Goal: Information Seeking & Learning: Learn about a topic

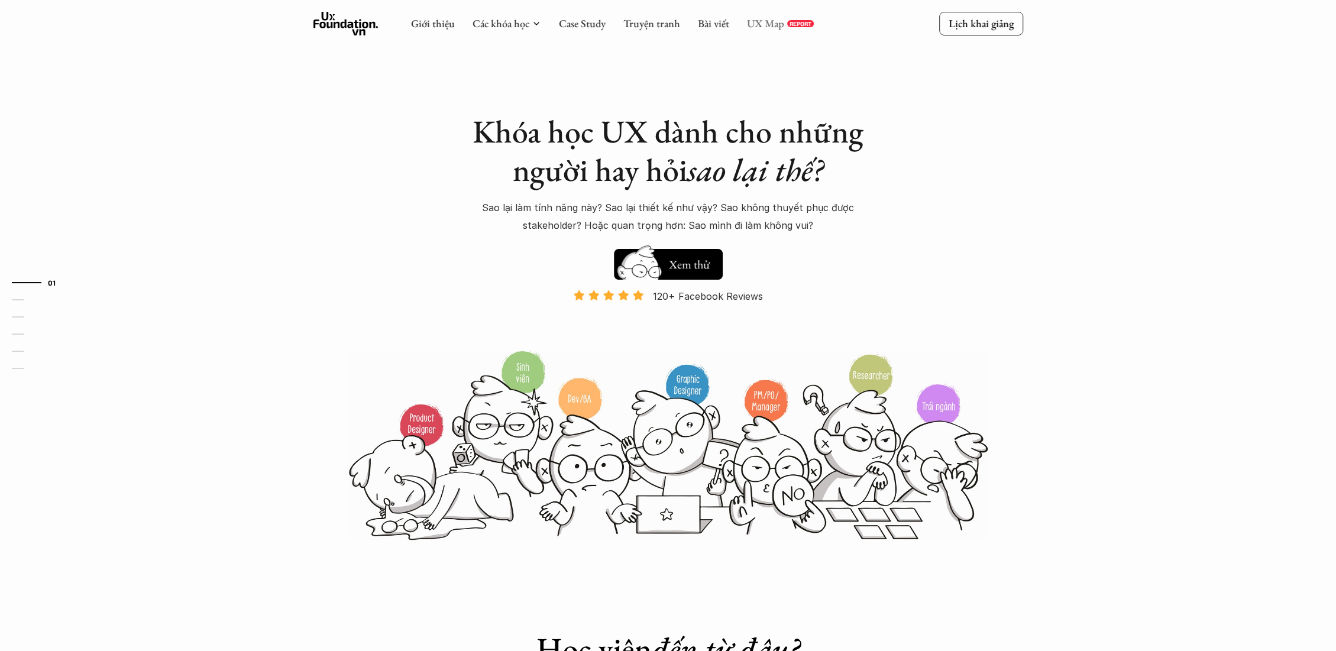
click at [751, 30] on link "UX Map" at bounding box center [765, 24] width 37 height 14
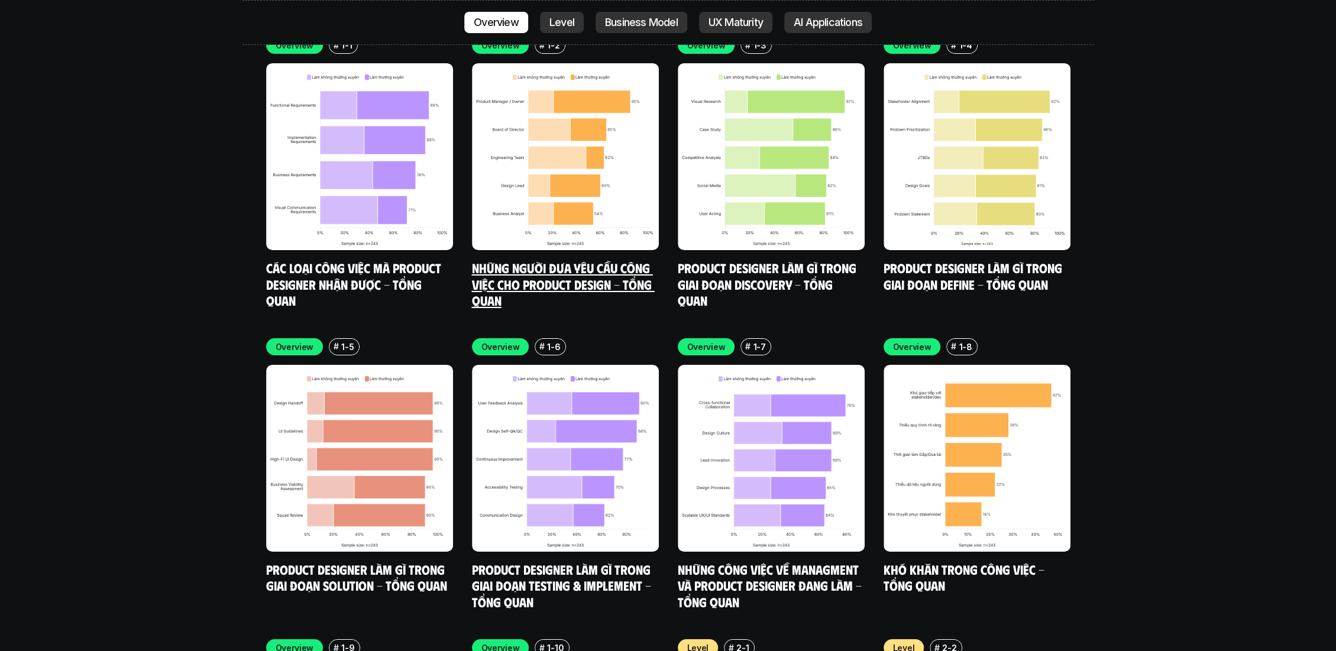
scroll to position [3680, 0]
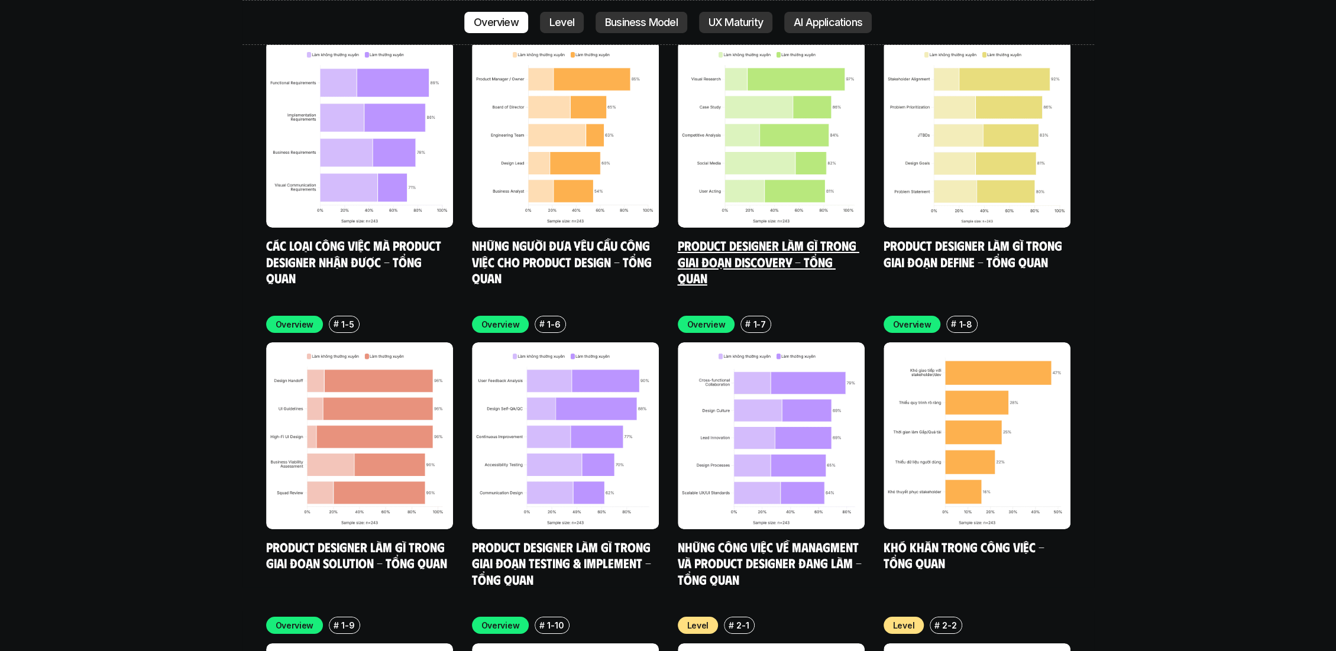
click at [760, 237] on link "Product Designer làm gì trong giai đoạn Discovery - Tổng quan" at bounding box center [769, 261] width 182 height 49
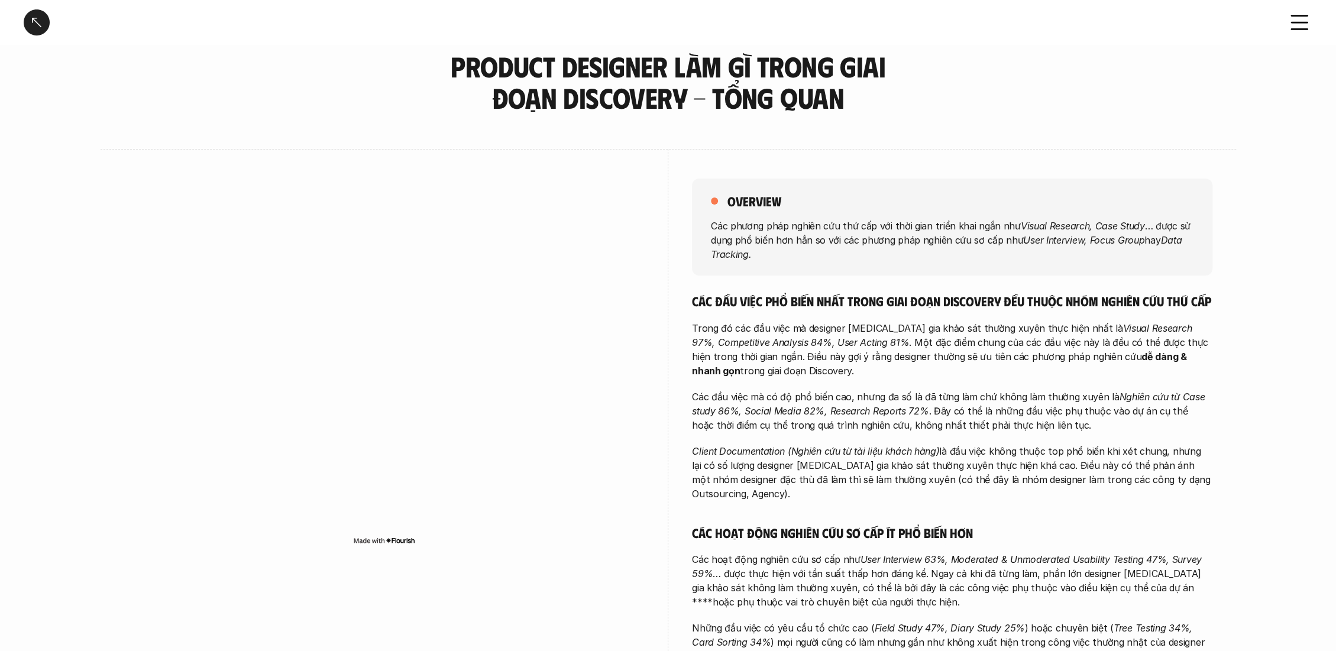
scroll to position [66, 0]
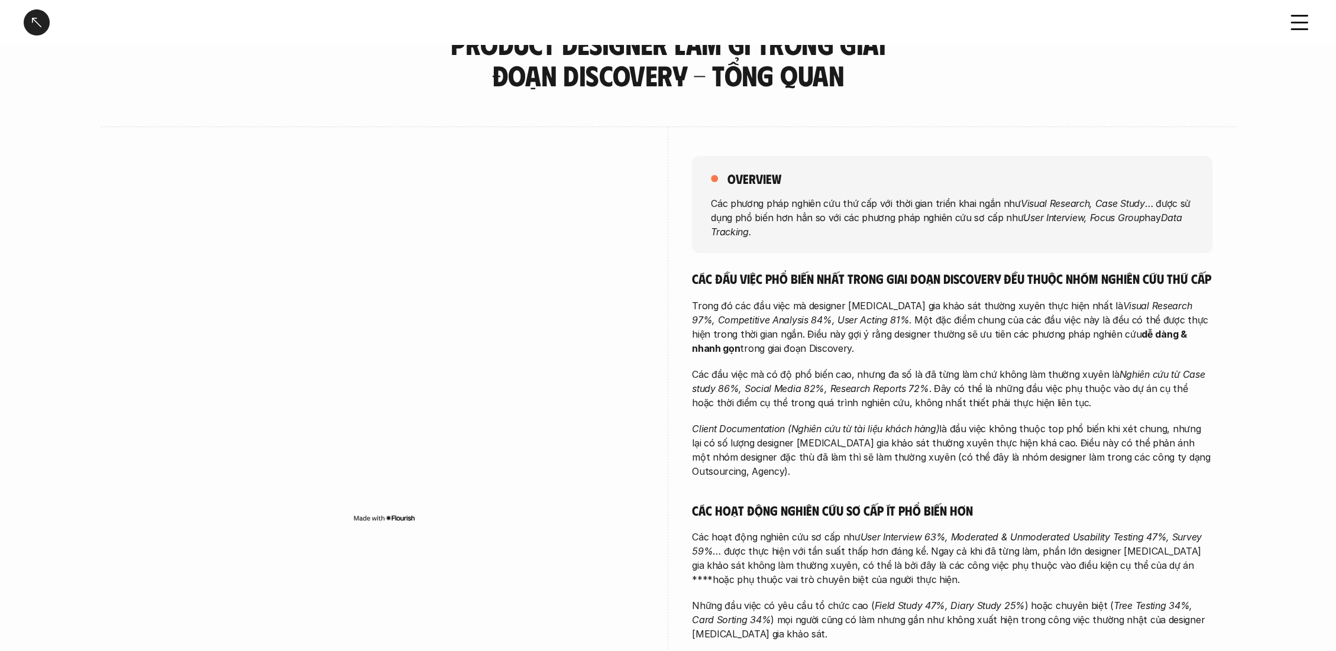
click at [739, 326] on p "Trong đó các đầu việc mà designer [MEDICAL_DATA] gia khảo sát thường xuyên thực…" at bounding box center [952, 327] width 521 height 57
drag, startPoint x: 743, startPoint y: 278, endPoint x: 809, endPoint y: 360, distance: 105.6
click at [809, 360] on div "Các đầu việc phổ biến nhất trong giai đoạn Discovery đều thuộc nhóm nghiên cứu …" at bounding box center [952, 628] width 521 height 717
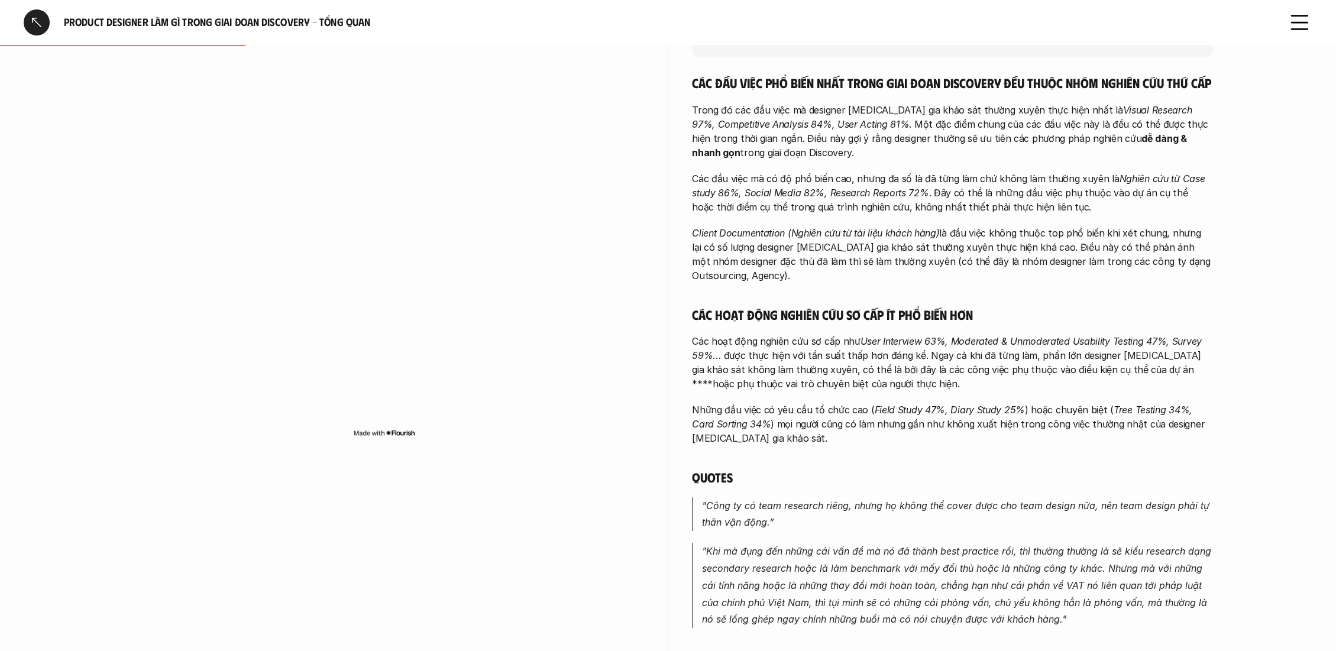
scroll to position [328, 0]
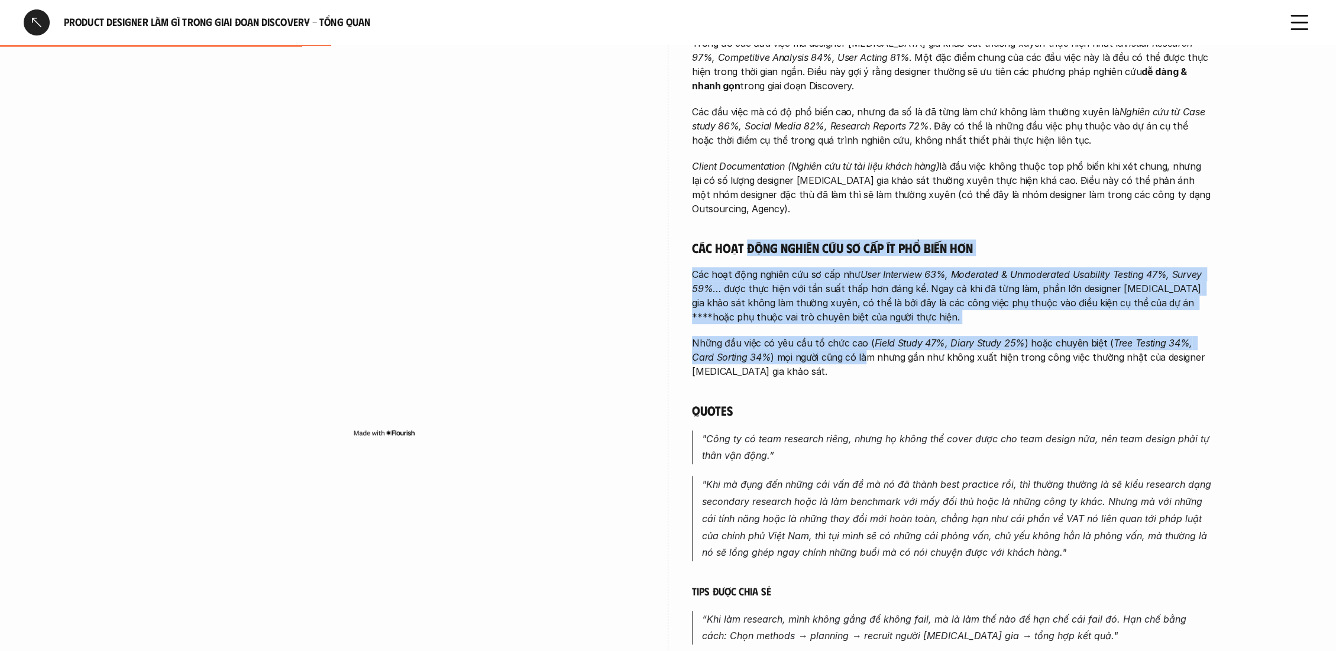
drag, startPoint x: 748, startPoint y: 245, endPoint x: 839, endPoint y: 348, distance: 137.9
click at [839, 348] on div "Các đầu việc phổ biến nhất trong giai đoạn Discovery đều thuộc nhóm nghiên cứu …" at bounding box center [952, 366] width 521 height 717
click at [839, 348] on p "Những đầu việc có yêu cầu tổ chức cao ( Field Study 47%, Diary Study 25% ) hoặc…" at bounding box center [952, 357] width 521 height 43
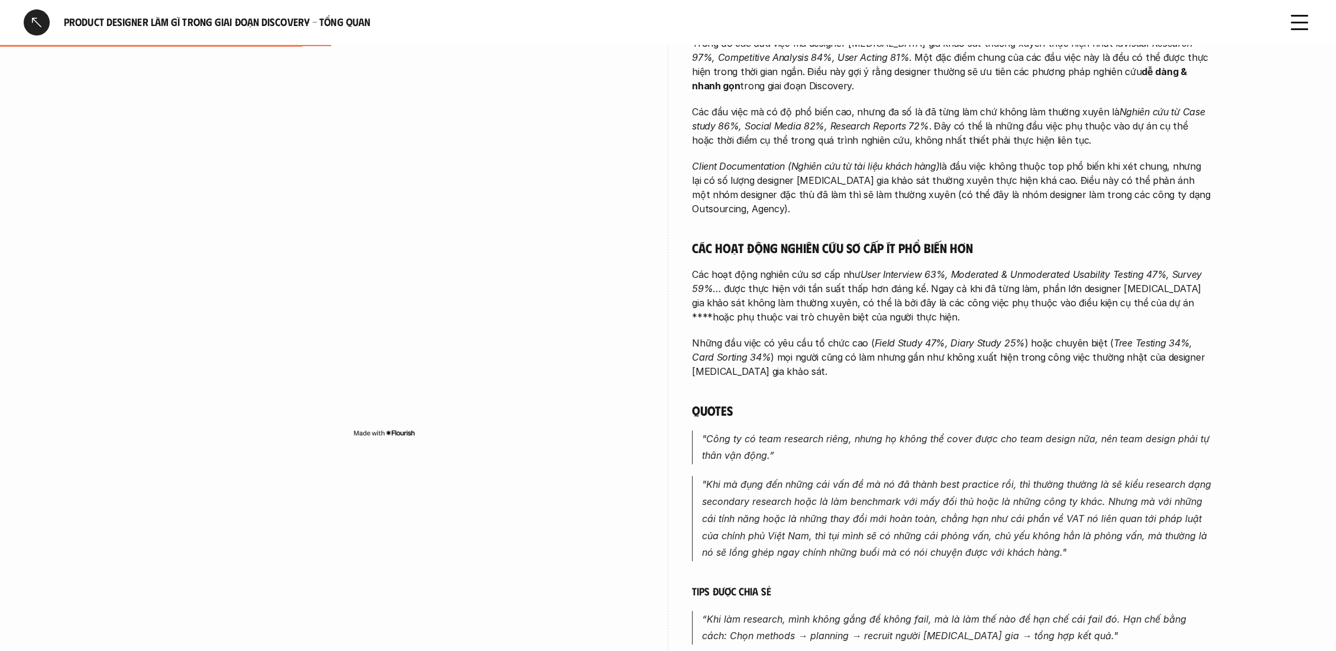
click at [800, 305] on p "Các hoạt động nghiên cứu sơ cấp như User Interview 63%, Moderated & Unmoderated…" at bounding box center [952, 295] width 521 height 57
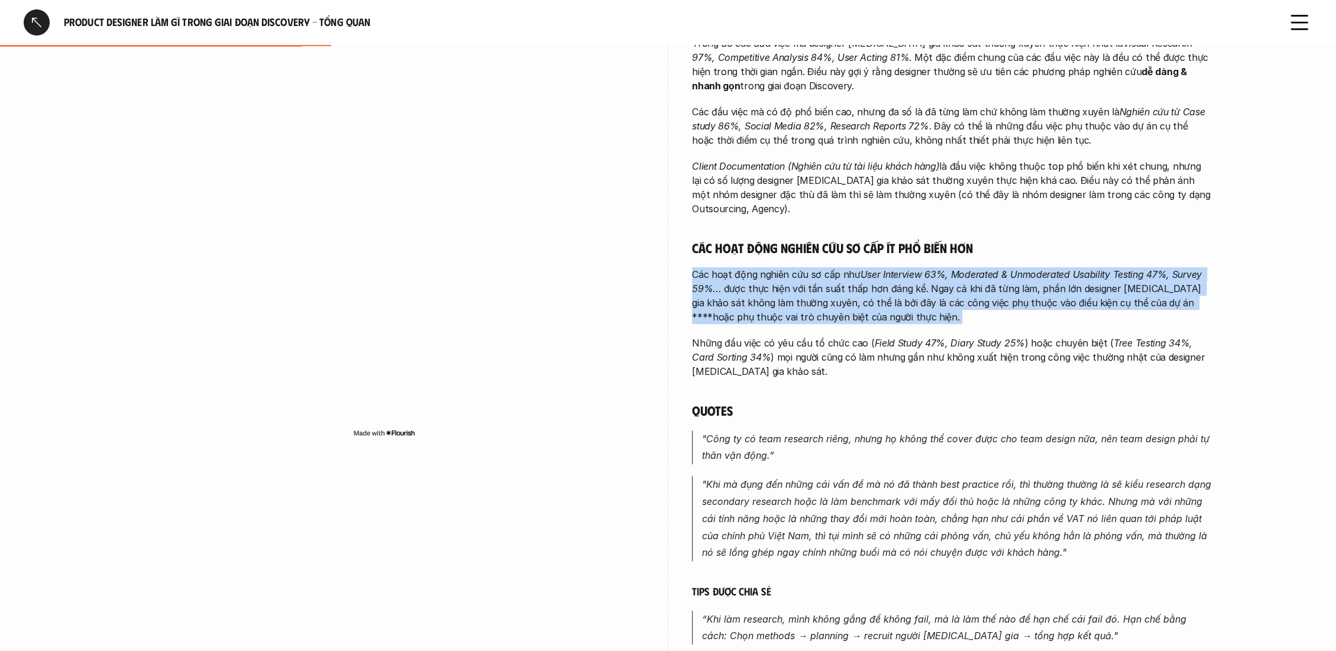
click at [800, 305] on p "Các hoạt động nghiên cứu sơ cấp như User Interview 63%, Moderated & Unmoderated…" at bounding box center [952, 295] width 521 height 57
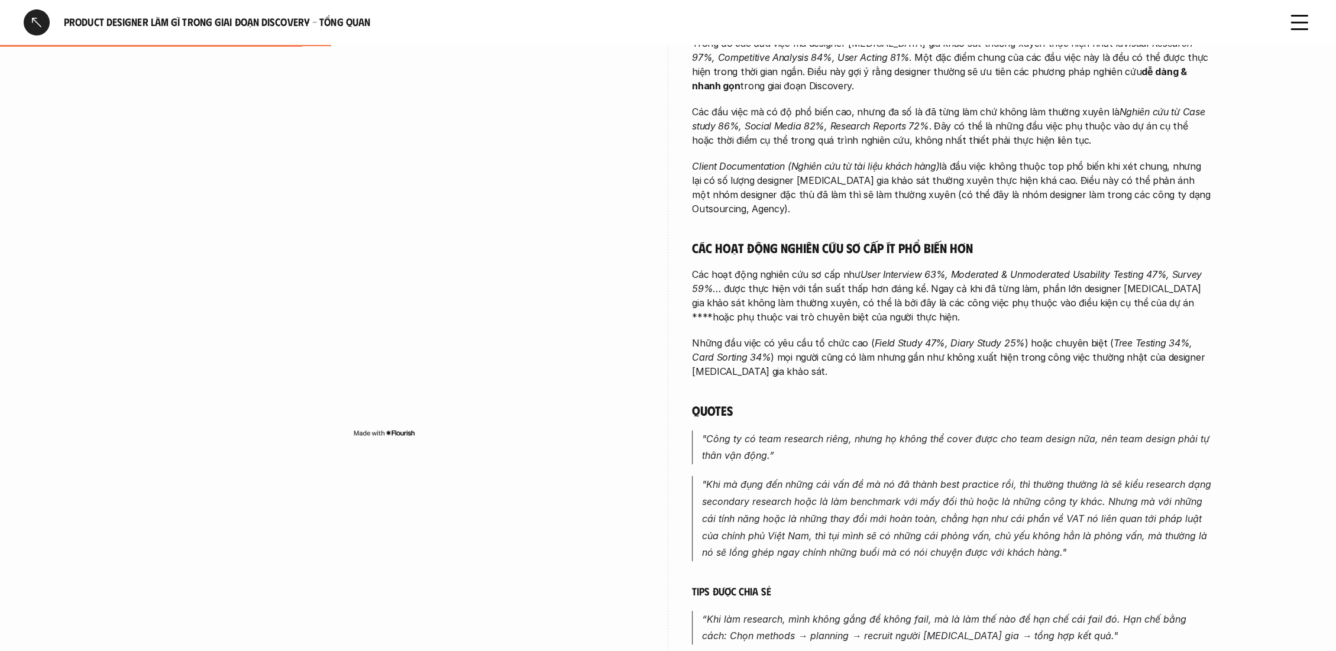
click at [806, 336] on p "Những đầu việc có yêu cầu tổ chức cao ( Field Study 47%, Diary Study 25% ) hoặc…" at bounding box center [952, 357] width 521 height 43
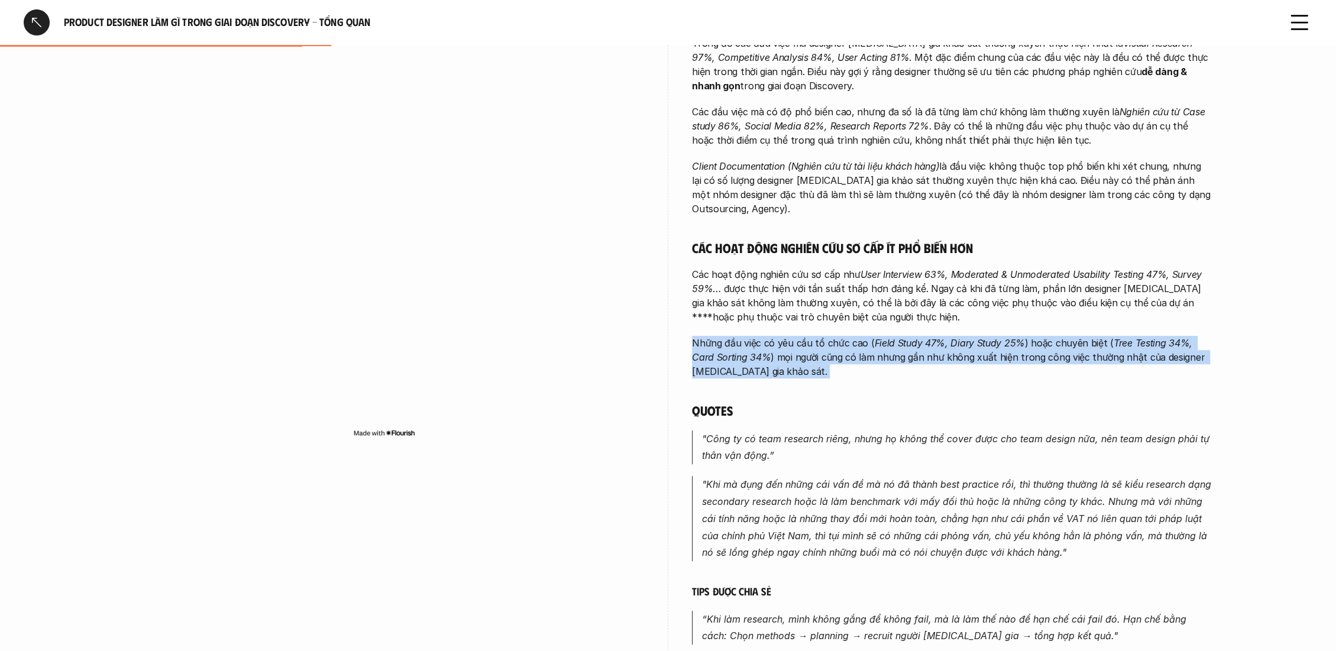
click at [806, 336] on p "Những đầu việc có yêu cầu tổ chức cao ( Field Study 47%, Diary Study 25% ) hoặc…" at bounding box center [952, 357] width 521 height 43
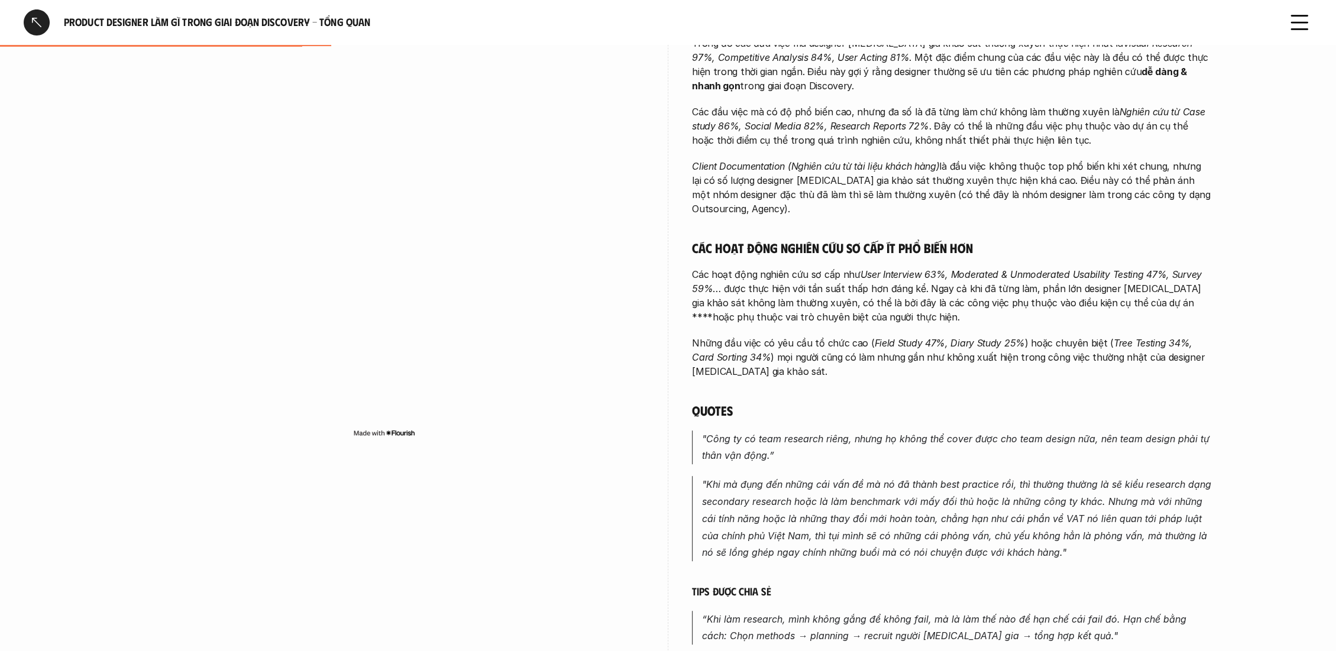
click at [809, 454] on div "Các đầu việc phổ biến nhất trong giai đoạn Discovery đều thuộc nhóm nghiên cứu …" at bounding box center [952, 366] width 521 height 717
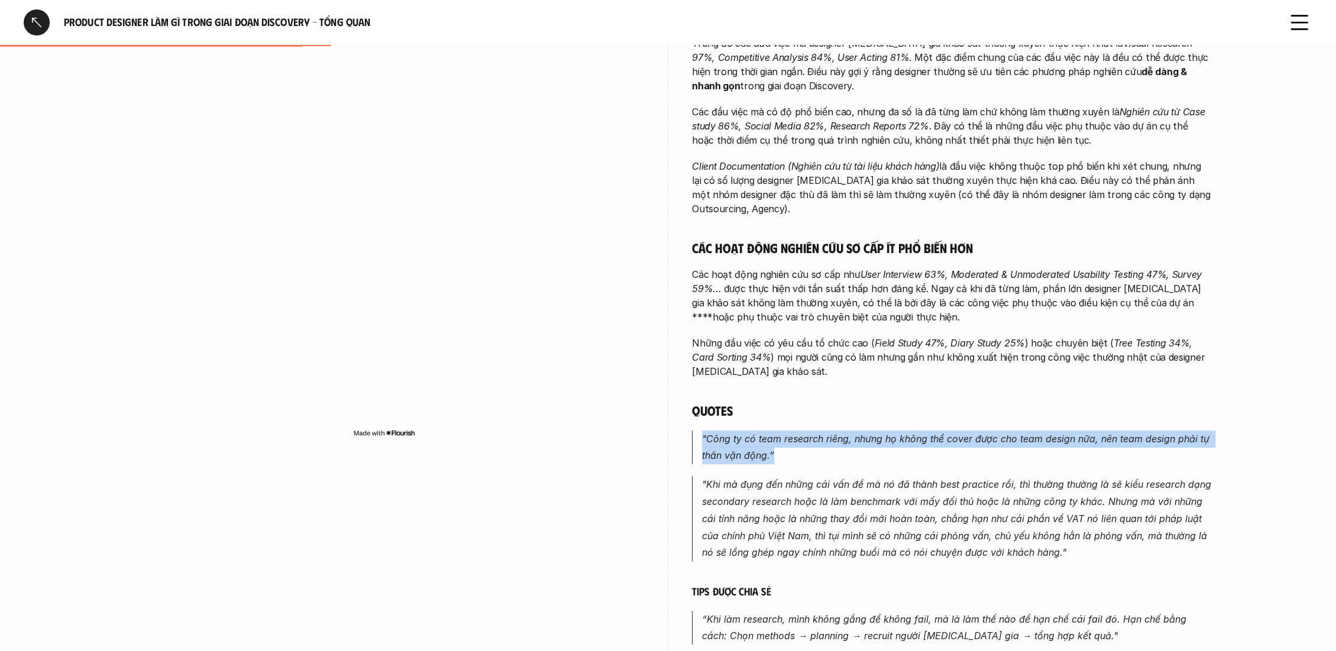
click at [809, 454] on div "Các đầu việc phổ biến nhất trong giai đoạn Discovery đều thuộc nhóm nghiên cứu …" at bounding box center [952, 366] width 521 height 717
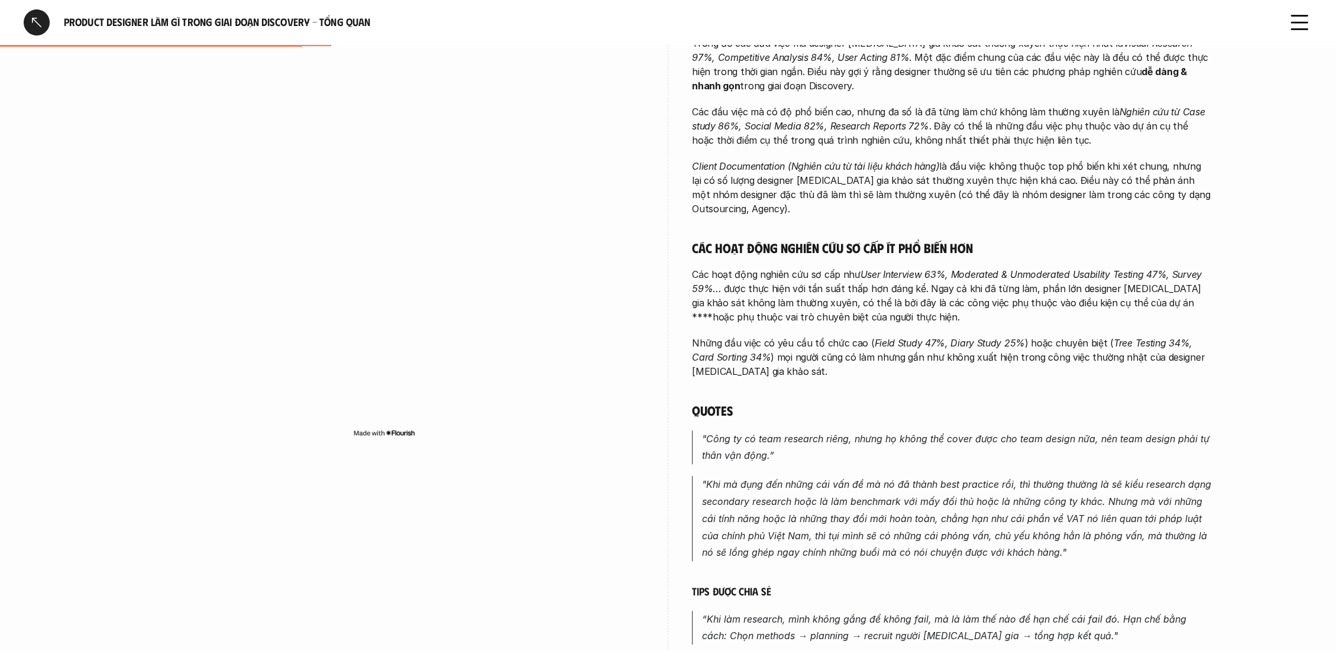
click at [791, 499] on em ""Khi mà đụng đến những cái vấn đề mà nó đã thành best practice rồi, thì thường …" at bounding box center [958, 519] width 512 height 80
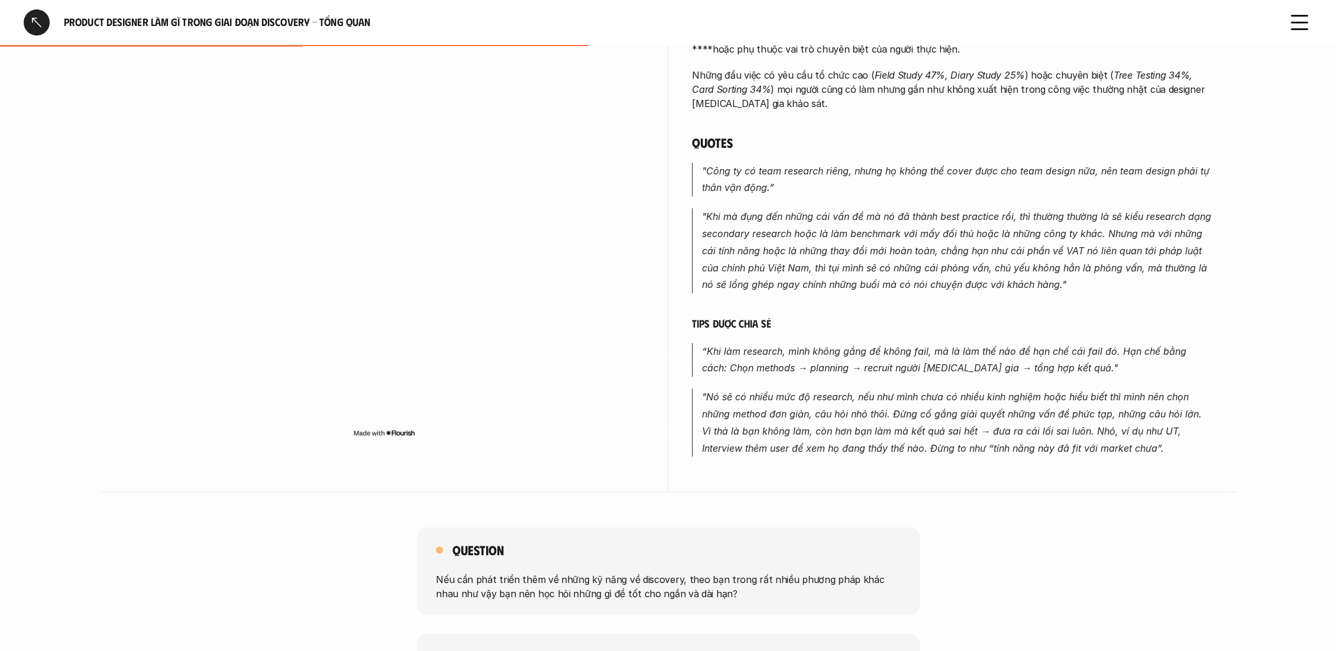
scroll to position [525, 0]
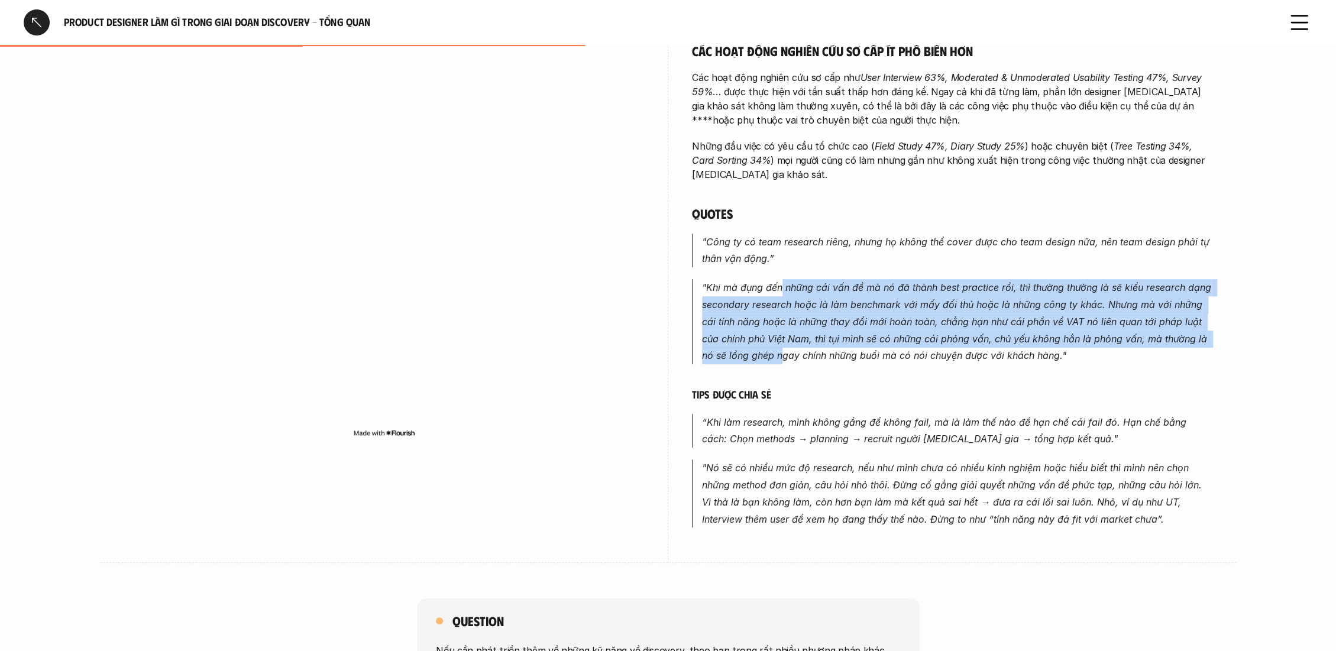
drag, startPoint x: 781, startPoint y: 259, endPoint x: 784, endPoint y: 339, distance: 79.9
click at [784, 339] on div "Các đầu việc phổ biến nhất trong giai đoạn Discovery đều thuộc nhóm nghiên cứu …" at bounding box center [952, 169] width 521 height 717
click at [784, 339] on em ""Khi mà đụng đến những cái vấn đề mà nó đã thành best practice rồi, thì thường …" at bounding box center [958, 322] width 512 height 80
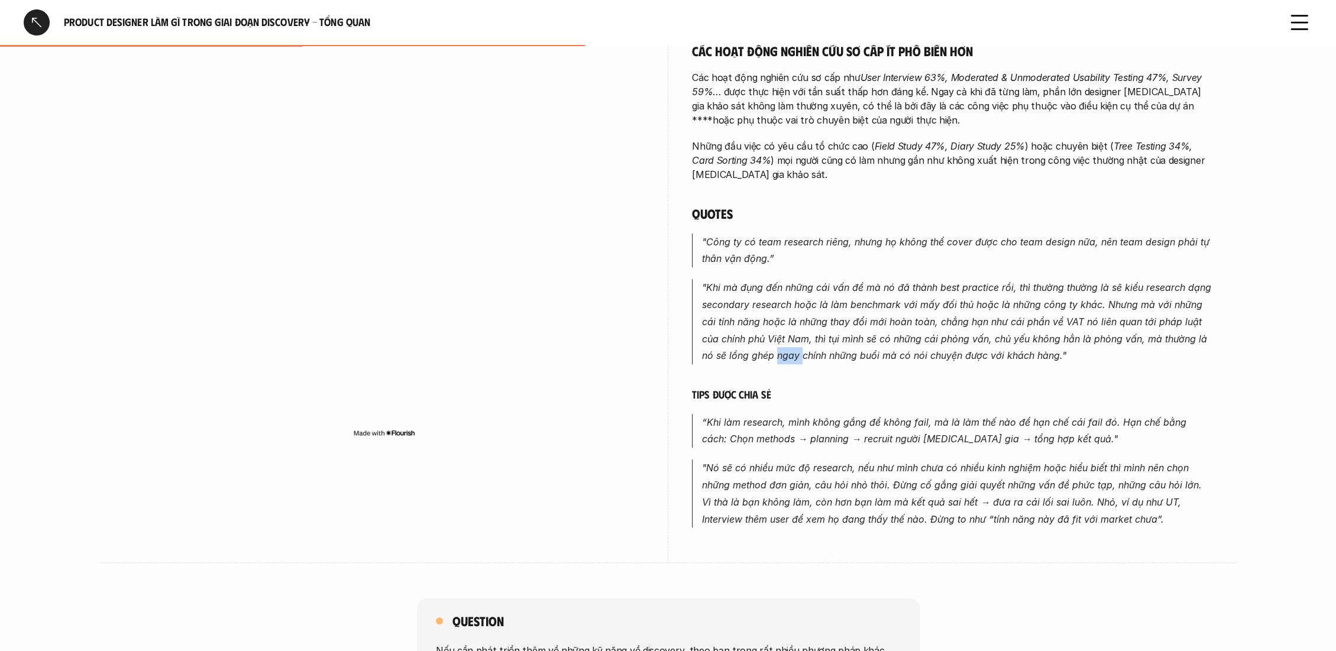
click at [784, 339] on em ""Khi mà đụng đến những cái vấn đề mà nó đã thành best practice rồi, thì thường …" at bounding box center [958, 322] width 512 height 80
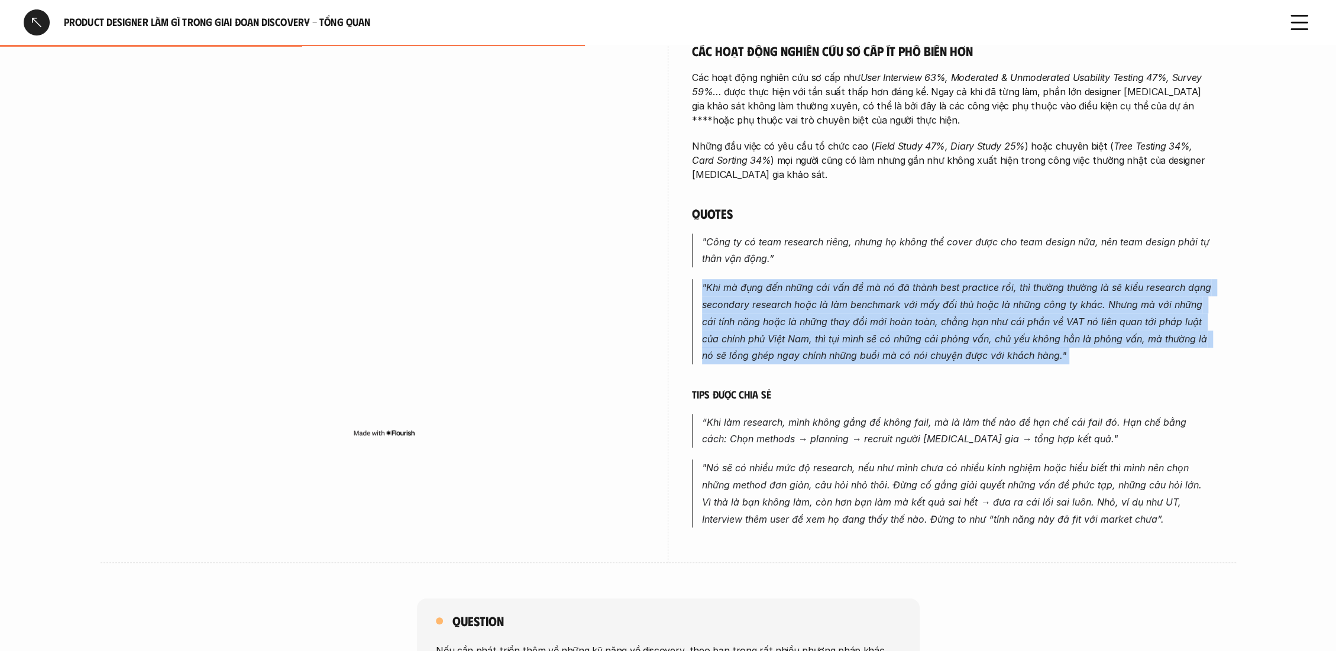
click at [784, 339] on em ""Khi mà đụng đến những cái vấn đề mà nó đã thành best practice rồi, thì thường …" at bounding box center [958, 322] width 512 height 80
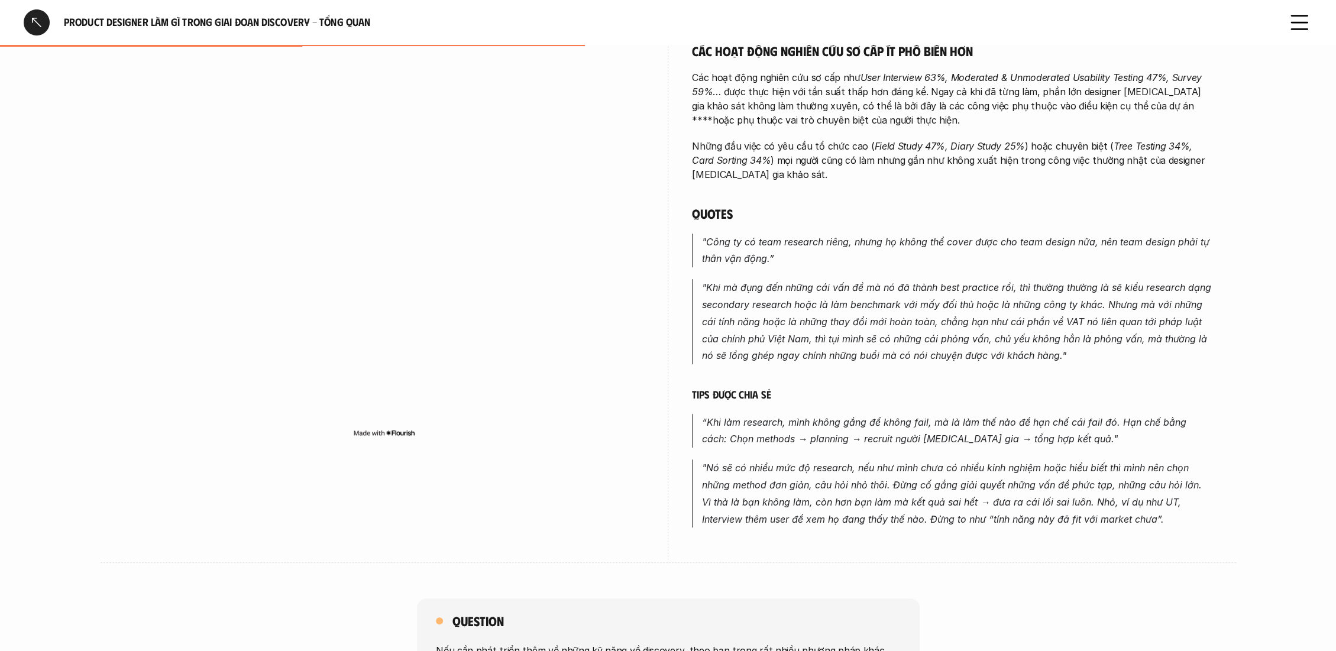
click at [777, 462] on em ""Nó sẽ có nhiều mức độ research, nếu như mình chưa có nhiều kinh nghiệm hoặc hi…" at bounding box center [953, 493] width 503 height 63
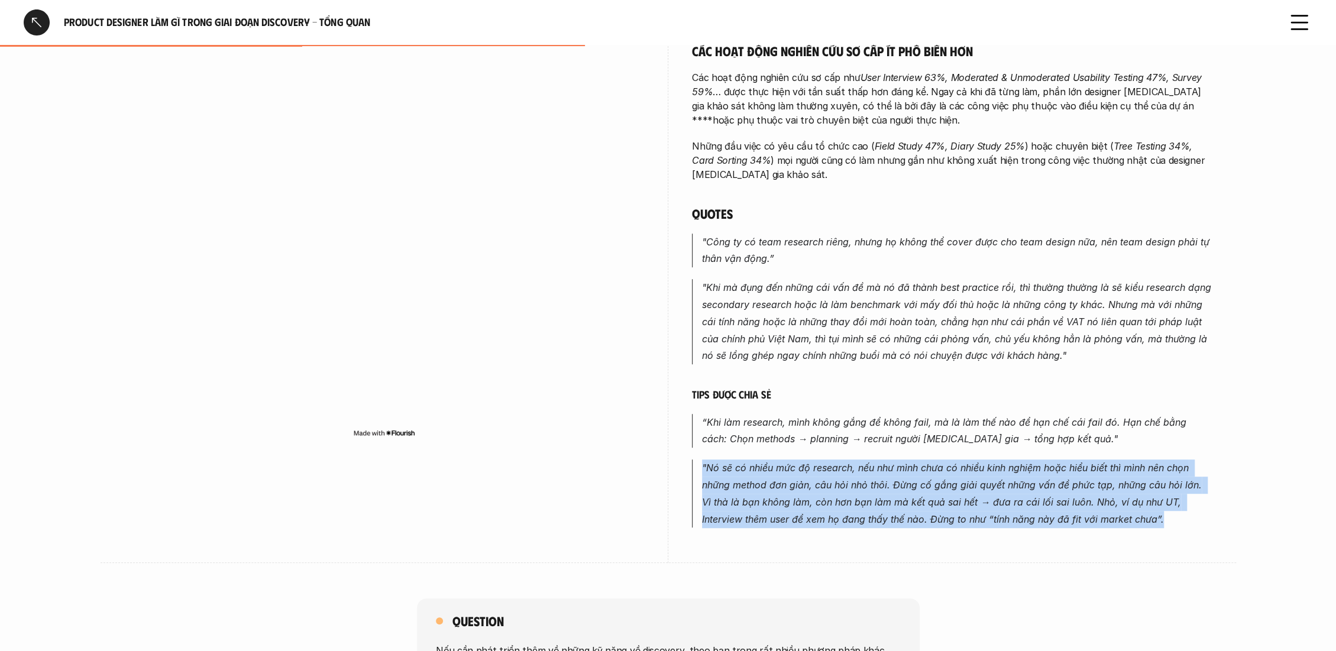
click at [777, 462] on em ""Nó sẽ có nhiều mức độ research, nếu như mình chưa có nhiều kinh nghiệm hoặc hi…" at bounding box center [953, 493] width 503 height 63
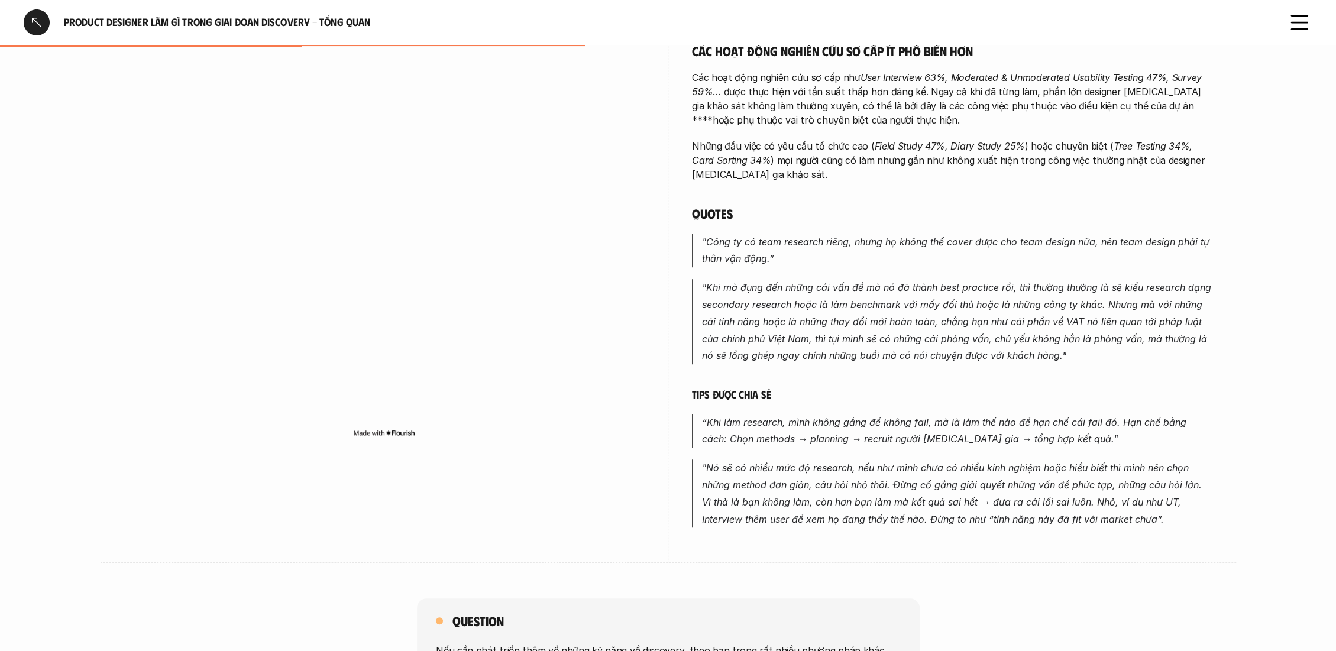
click at [754, 426] on em "“Khi làm research, mình không gắng để không fail, mà là làm thế nào để hạn chế …" at bounding box center [945, 430] width 487 height 29
click at [730, 416] on em "“Khi làm research, mình không gắng để không fail, mà là làm thế nào để hạn chế …" at bounding box center [945, 430] width 487 height 29
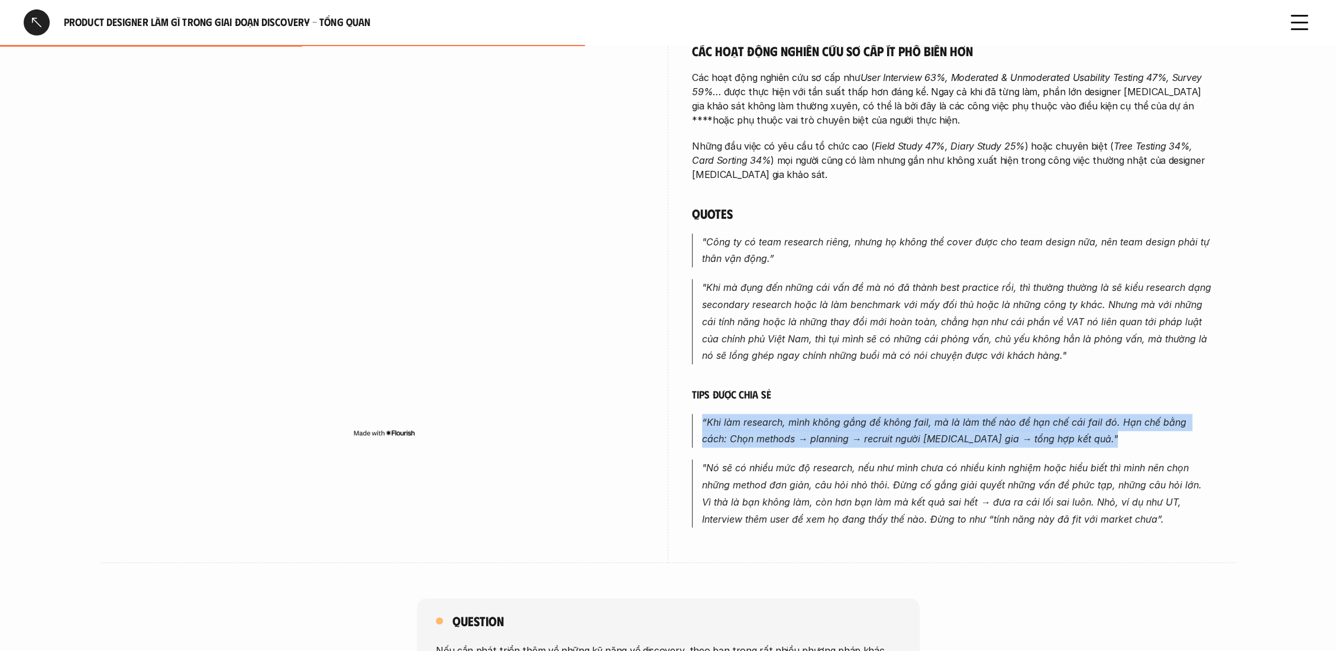
click at [730, 416] on em "“Khi làm research, mình không gắng để không fail, mà là làm thế nào để hạn chế …" at bounding box center [945, 430] width 487 height 29
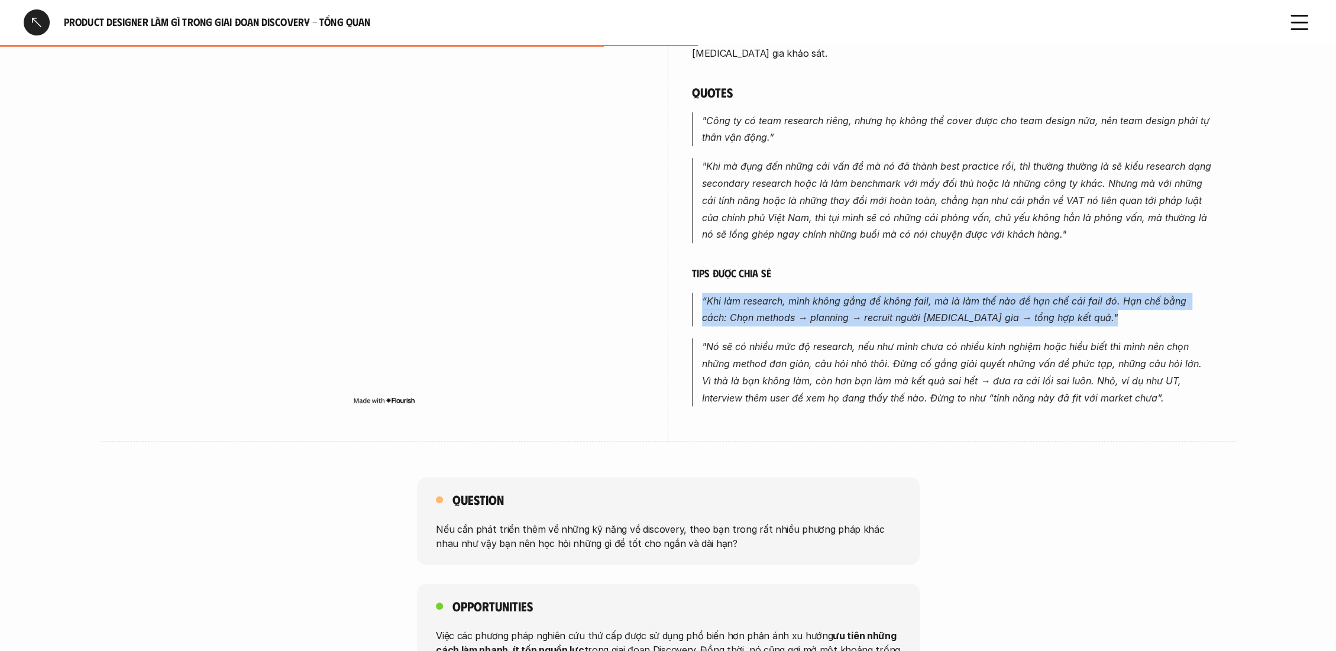
scroll to position [657, 0]
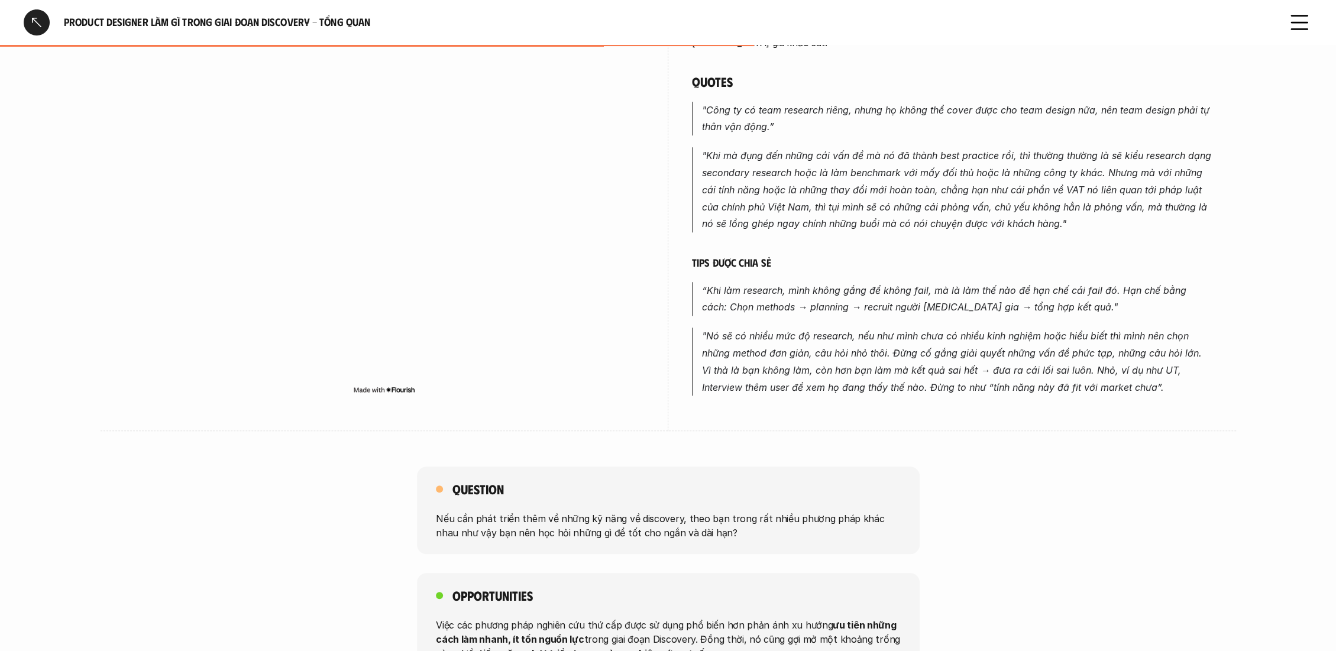
click at [720, 350] on em ""Nó sẽ có nhiều mức độ research, nếu như mình chưa có nhiều kinh nghiệm hoặc hi…" at bounding box center [953, 361] width 503 height 63
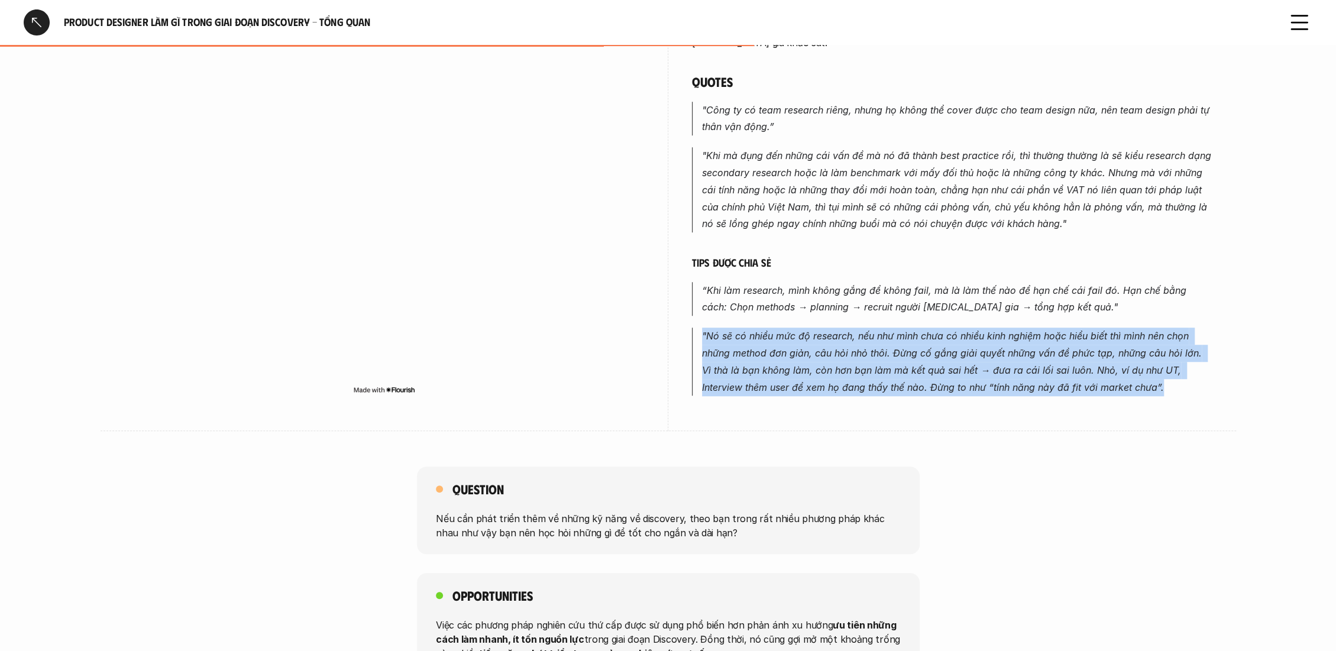
click at [720, 350] on em ""Nó sẽ có nhiều mức độ research, nếu như mình chưa có nhiều kinh nghiệm hoặc hi…" at bounding box center [953, 361] width 503 height 63
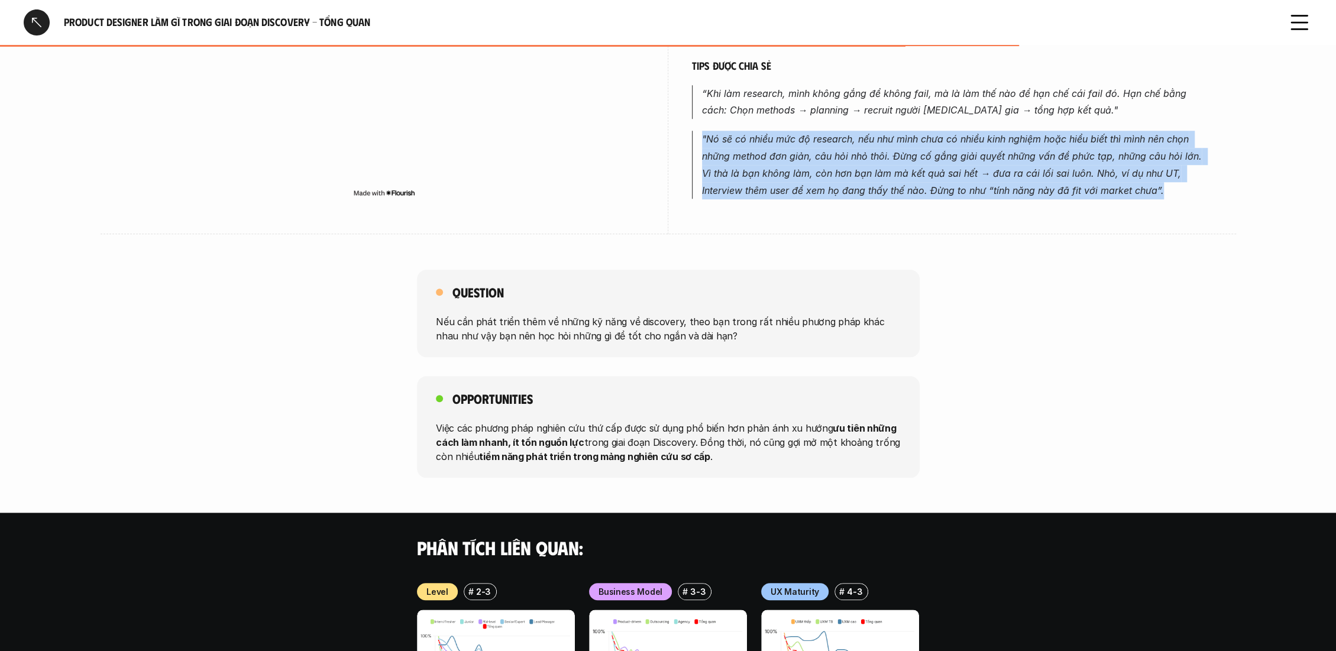
scroll to position [920, 0]
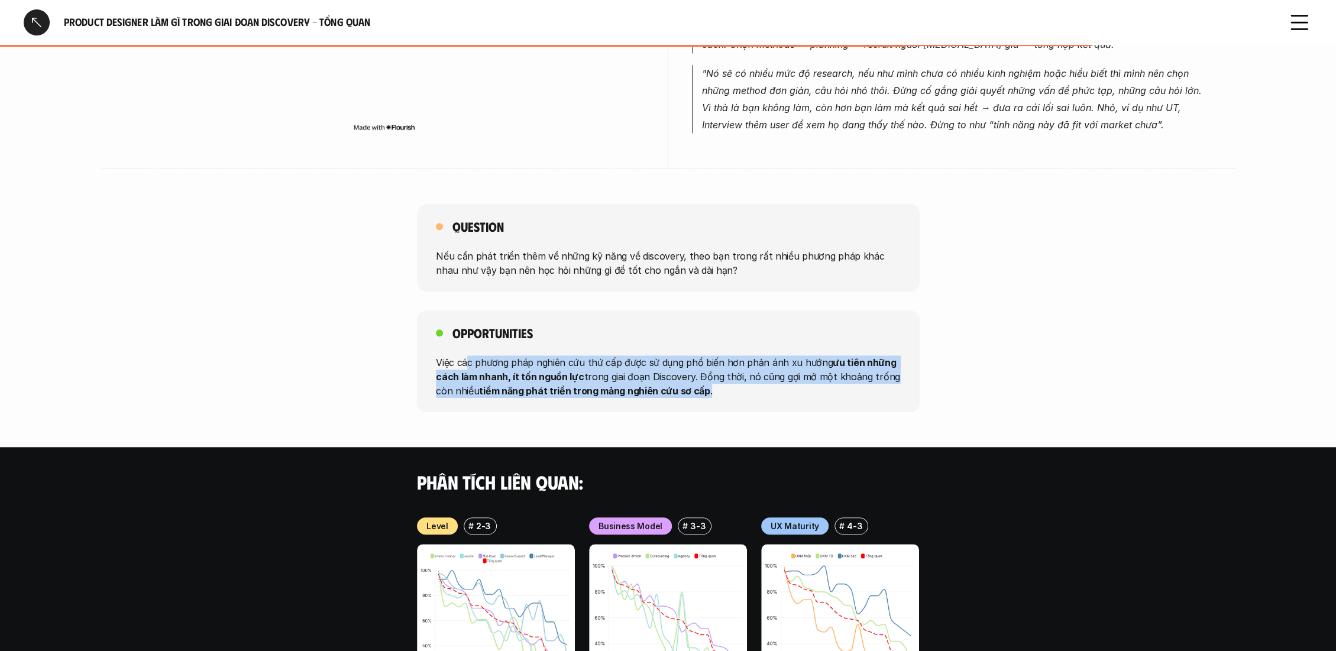
drag, startPoint x: 467, startPoint y: 338, endPoint x: 807, endPoint y: 378, distance: 341.8
click at [807, 378] on div "Opportunities Việc các phương pháp nghiên cứu thứ cấp được sử dụng phổ biến hơn…" at bounding box center [668, 362] width 503 height 102
click at [807, 378] on p "Việc các phương pháp nghiên cứu thứ cấp được sử dụng phổ biến hơn phản ánh xu h…" at bounding box center [668, 376] width 465 height 43
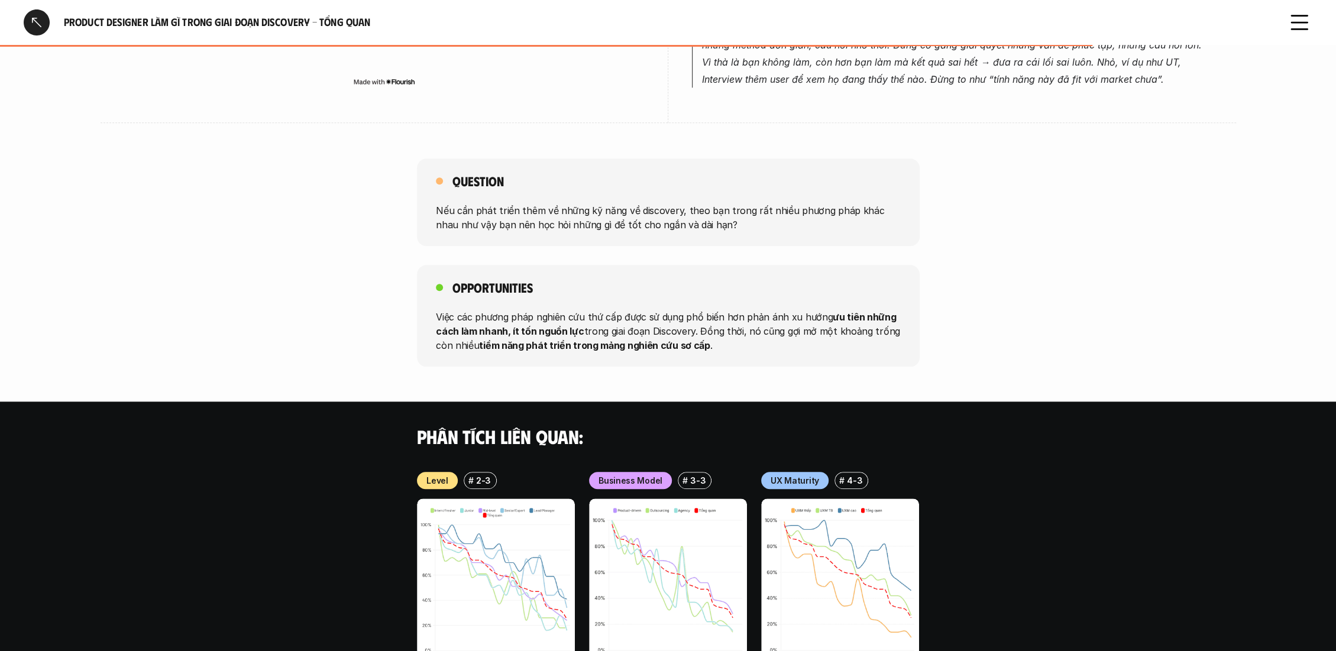
scroll to position [985, 0]
